Goal: Information Seeking & Learning: Learn about a topic

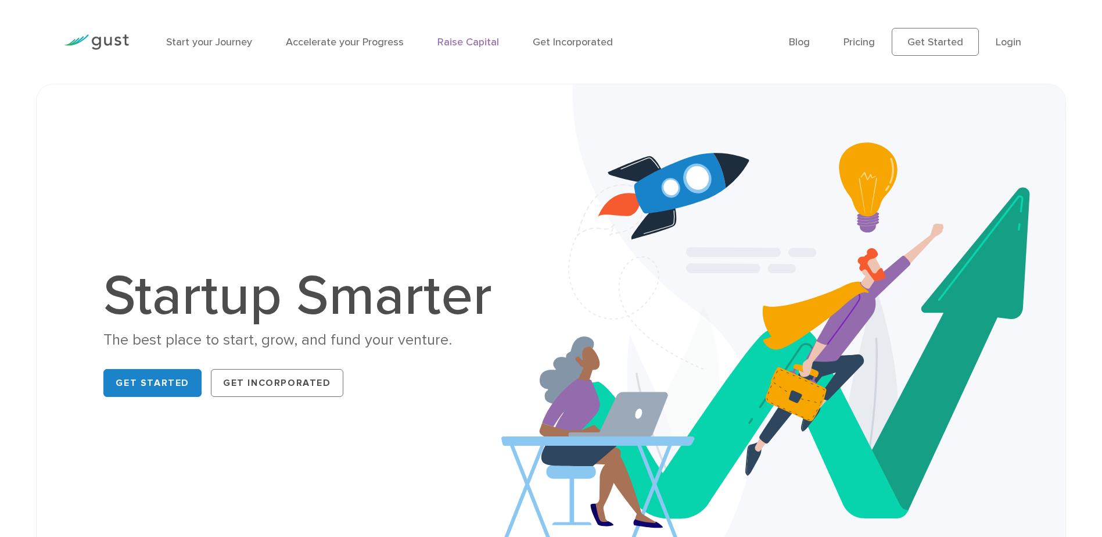
click at [469, 45] on link "Raise Capital" at bounding box center [468, 42] width 62 height 12
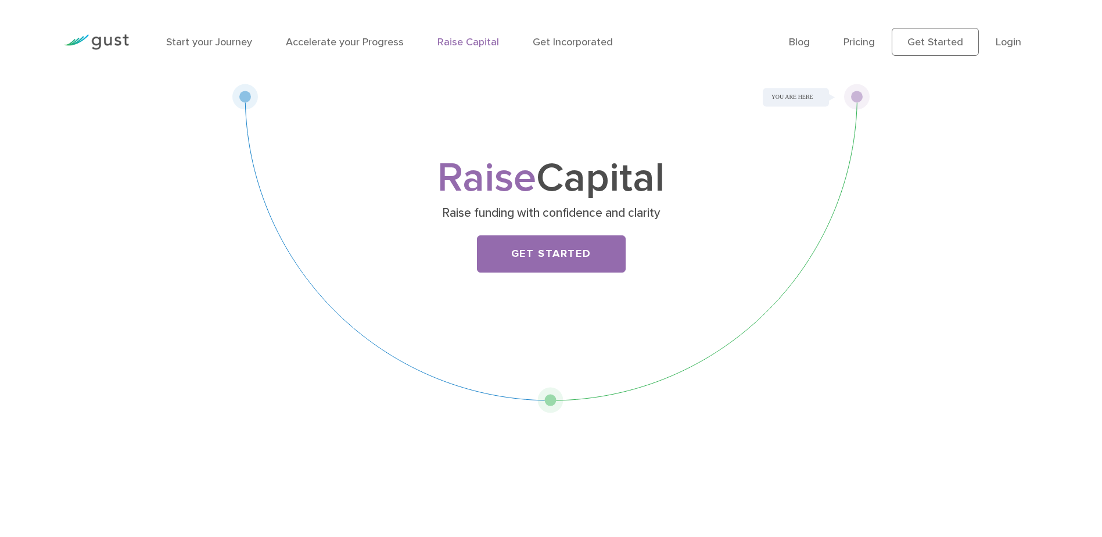
click at [864, 45] on link "Pricing" at bounding box center [858, 42] width 31 height 12
